Goal: Information Seeking & Learning: Learn about a topic

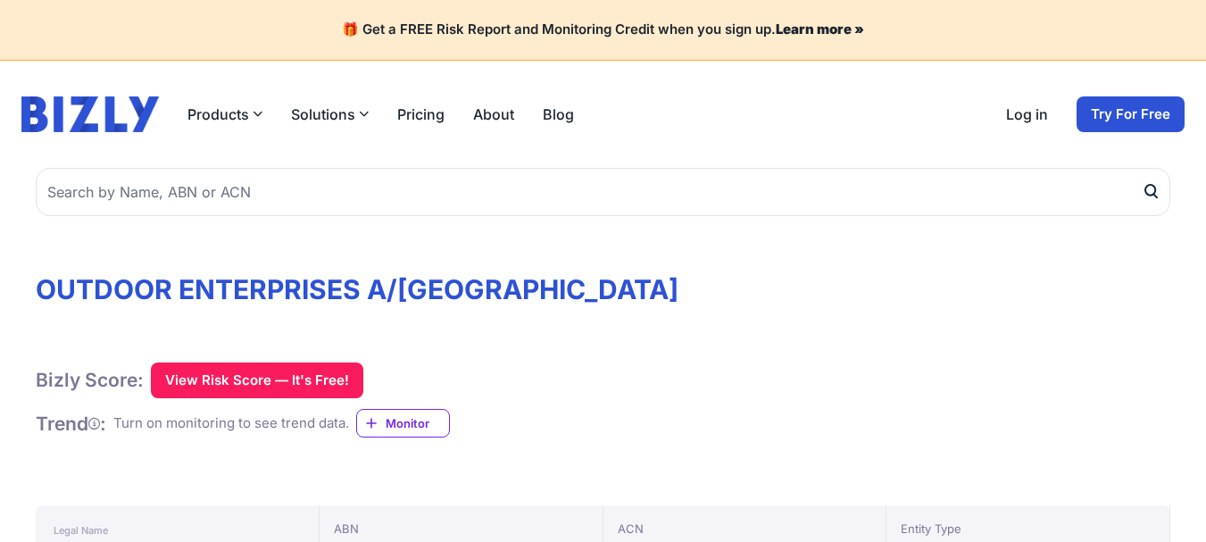
drag, startPoint x: 358, startPoint y: 421, endPoint x: 88, endPoint y: 424, distance: 270.5
click at [88, 424] on div "Trend : Turn on monitoring to see trend data. Monitor" at bounding box center [243, 423] width 414 height 29
click at [127, 439] on div "Bizly Score: View Risk Score — It's Free! View Risk Score — It's Free! Trend : …" at bounding box center [603, 406] width 1135 height 87
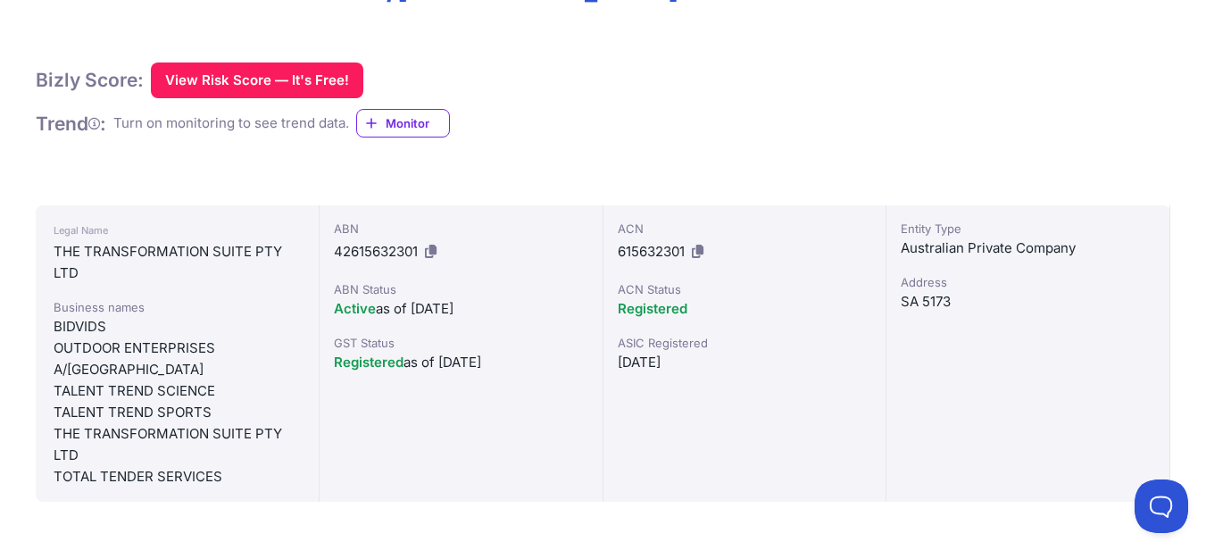
scroll to position [268, 0]
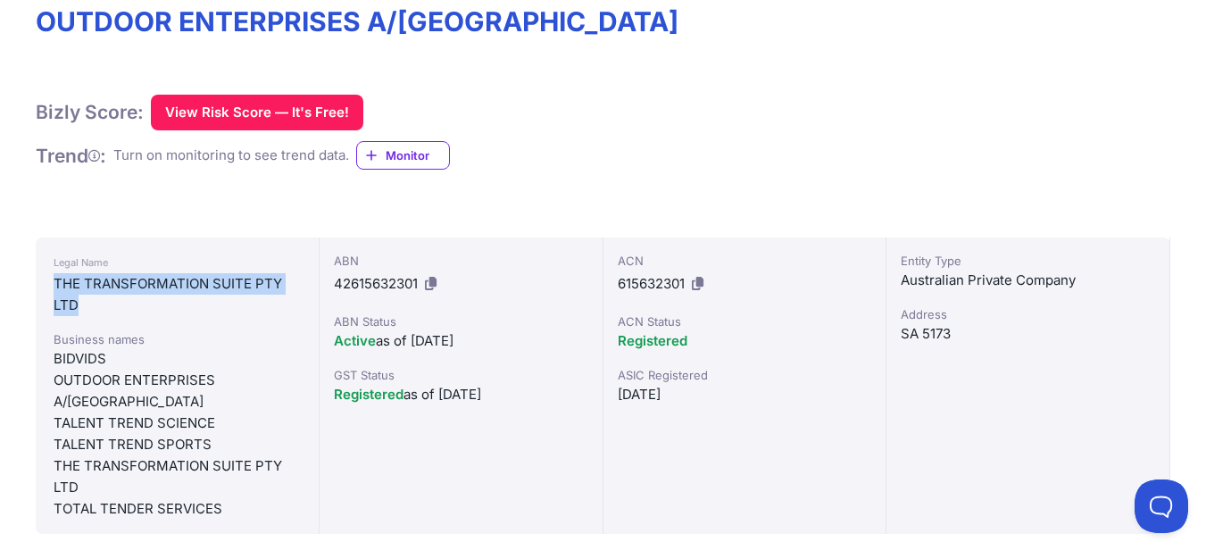
drag, startPoint x: 109, startPoint y: 300, endPoint x: 41, endPoint y: 287, distance: 69.2
click at [37, 288] on div "Legal Name THE TRANSFORMATION SUITE PTY LTD Business names BIDVIDS OUTDOOR ENTE…" at bounding box center [178, 386] width 284 height 296
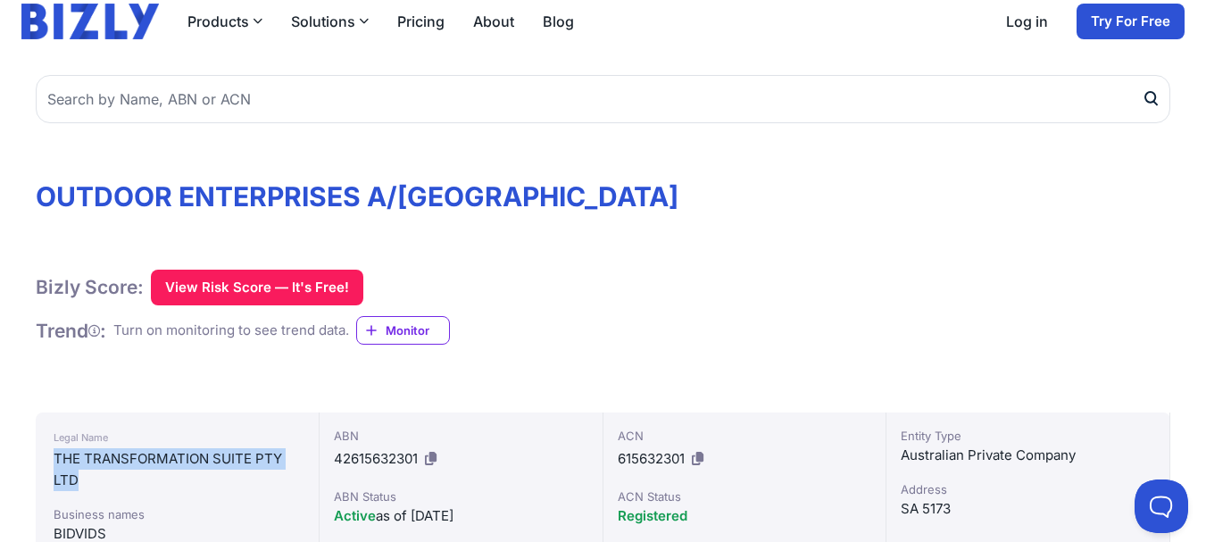
scroll to position [89, 0]
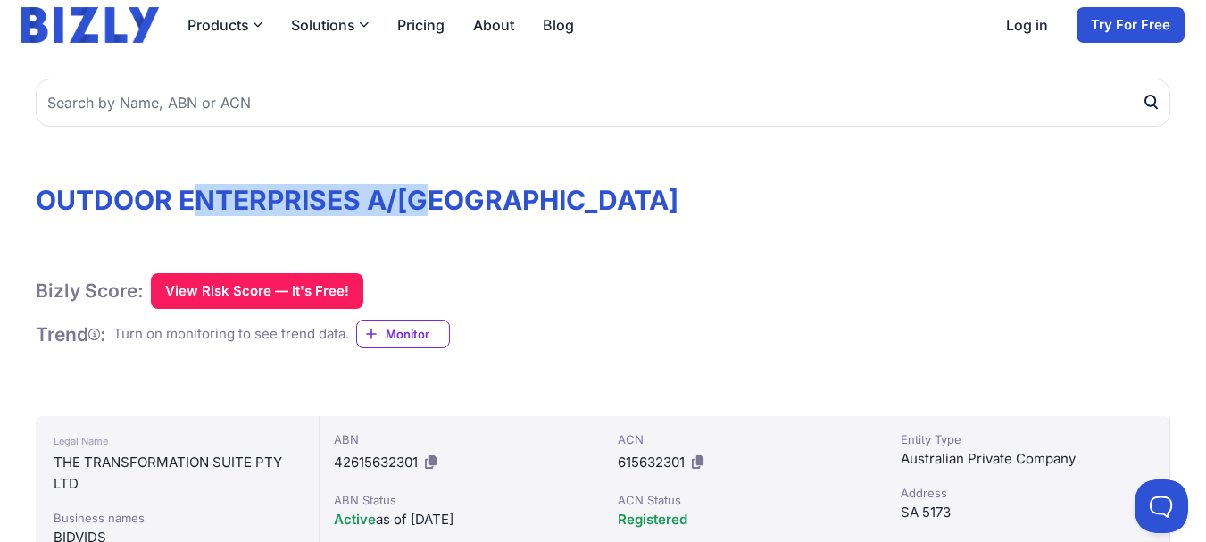
drag, startPoint x: 281, startPoint y: 179, endPoint x: 442, endPoint y: 196, distance: 161.6
click at [441, 196] on h1 "OUTDOOR ENTERPRISES A/[GEOGRAPHIC_DATA]" at bounding box center [603, 200] width 1135 height 32
drag, startPoint x: 451, startPoint y: 201, endPoint x: 471, endPoint y: 198, distance: 19.8
click at [454, 203] on h1 "OUTDOOR ENTERPRISES A/[GEOGRAPHIC_DATA]" at bounding box center [603, 200] width 1135 height 32
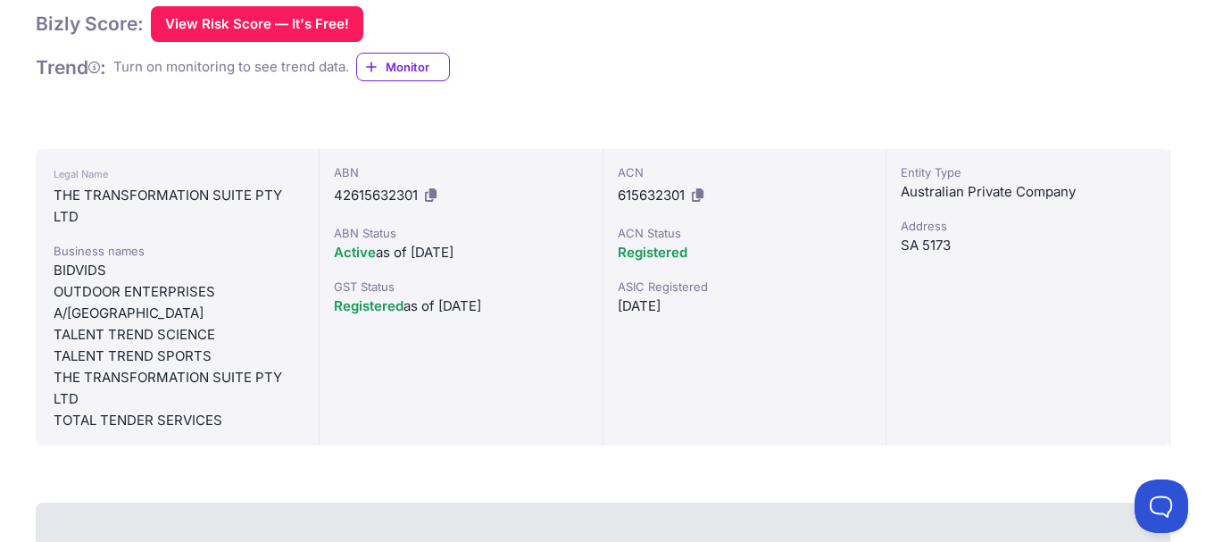
scroll to position [357, 0]
